Goal: Task Accomplishment & Management: Manage account settings

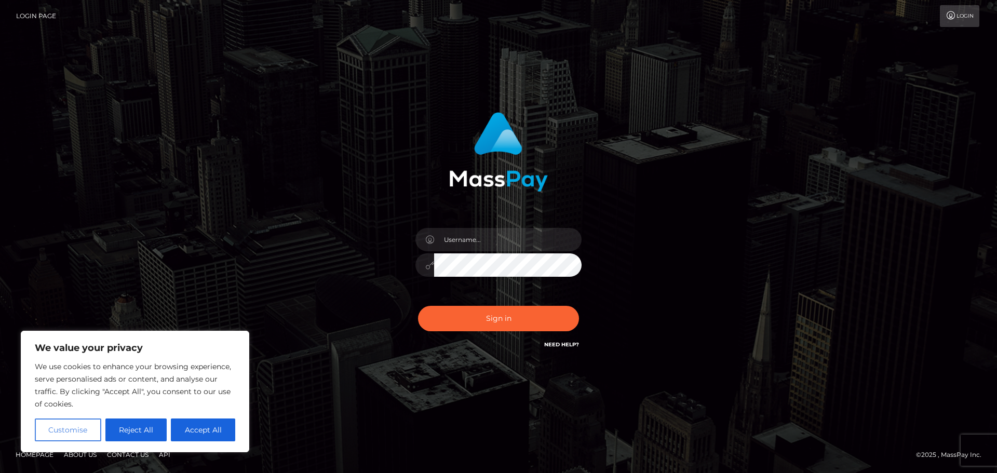
click at [80, 427] on button "Customise" at bounding box center [68, 429] width 66 height 23
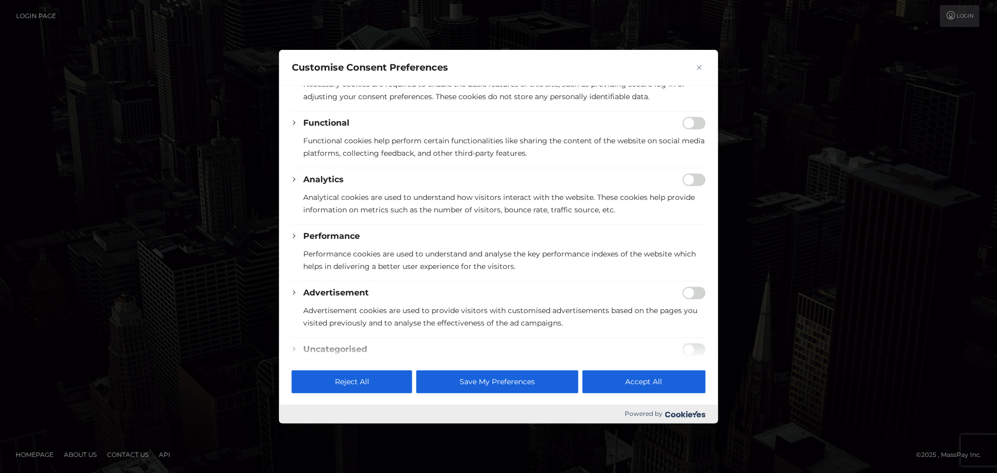
scroll to position [144, 0]
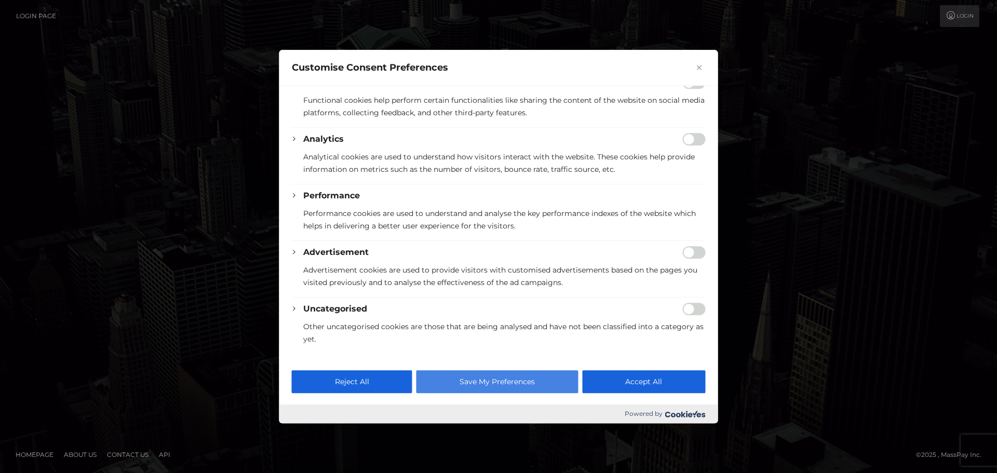
click at [557, 386] on button "Save My Preferences" at bounding box center [496, 381] width 161 height 23
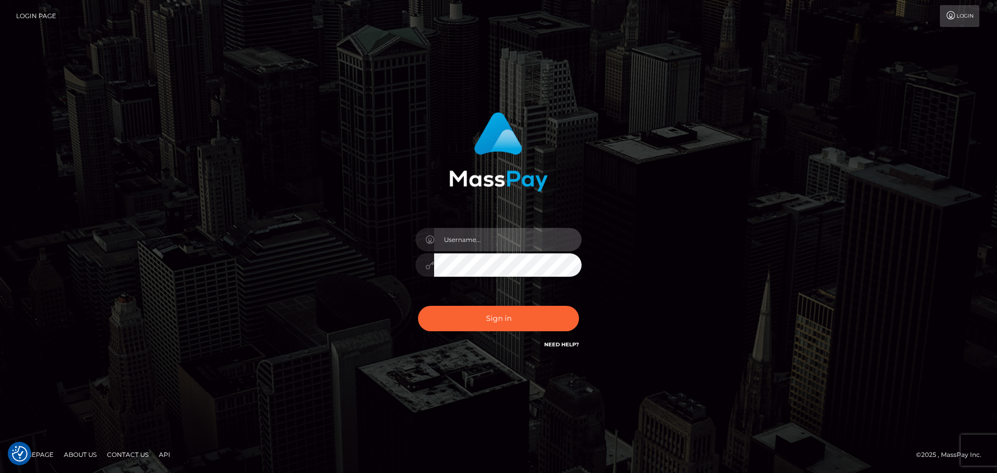
click at [472, 239] on input "text" at bounding box center [507, 239] width 147 height 23
type input "[PERSON_NAME].[PERSON_NAME]"
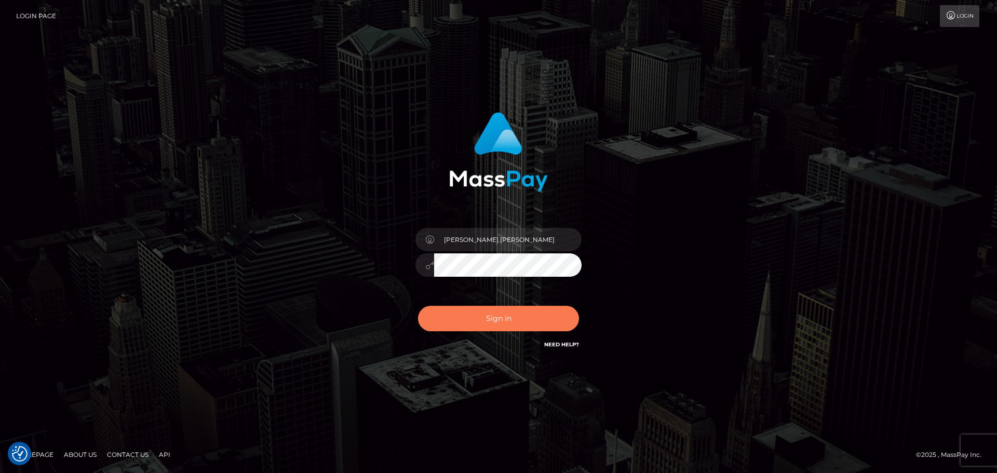
click at [507, 317] on button "Sign in" at bounding box center [498, 318] width 161 height 25
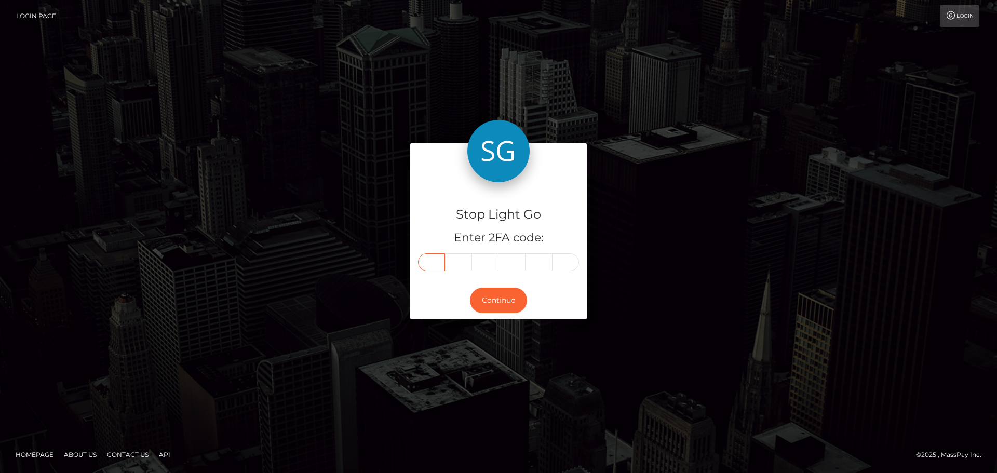
click at [434, 258] on input "text" at bounding box center [431, 262] width 27 height 18
type input "5"
type input "2"
type input "8"
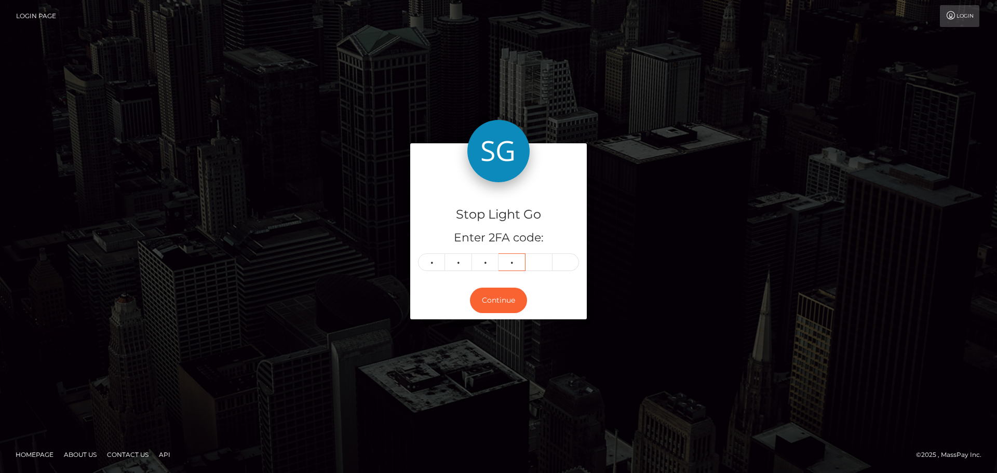
type input "5"
type input "2"
type input "8"
